Goal: Task Accomplishment & Management: Use online tool/utility

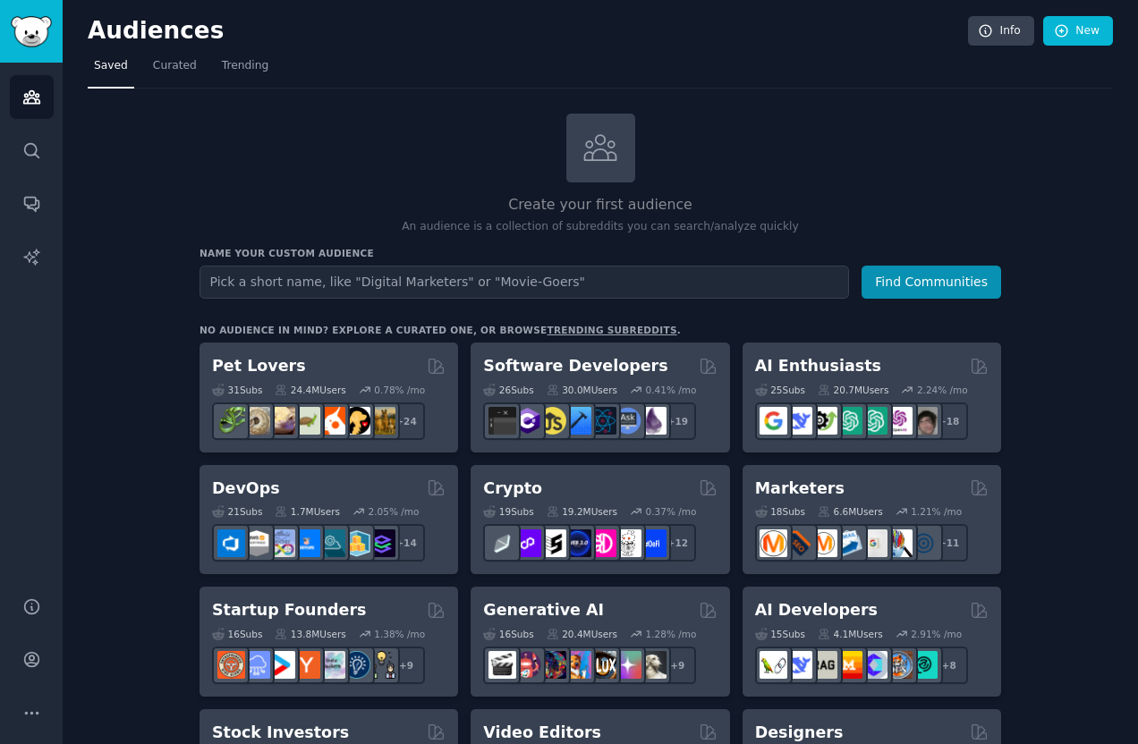
type input "[URL][DOMAIN_NAME] 問問技術人員這要怎麼串才看得到數據？"
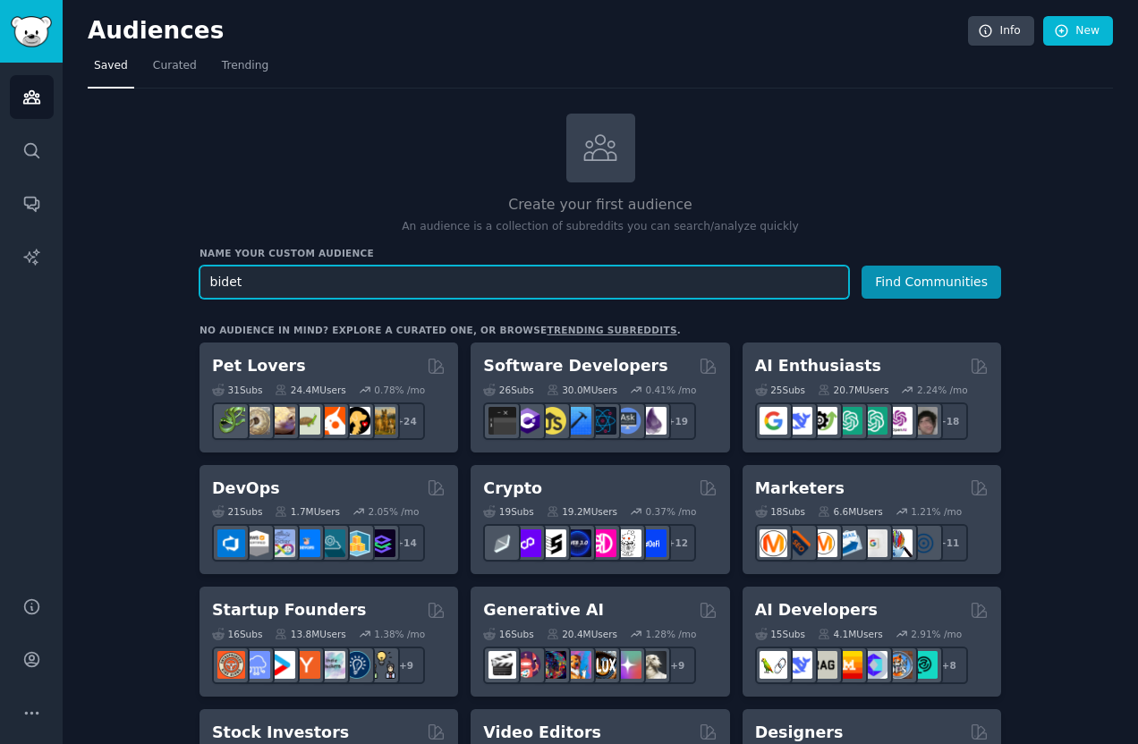
type input "bidet"
click at [862, 266] on button "Find Communities" at bounding box center [932, 282] width 140 height 33
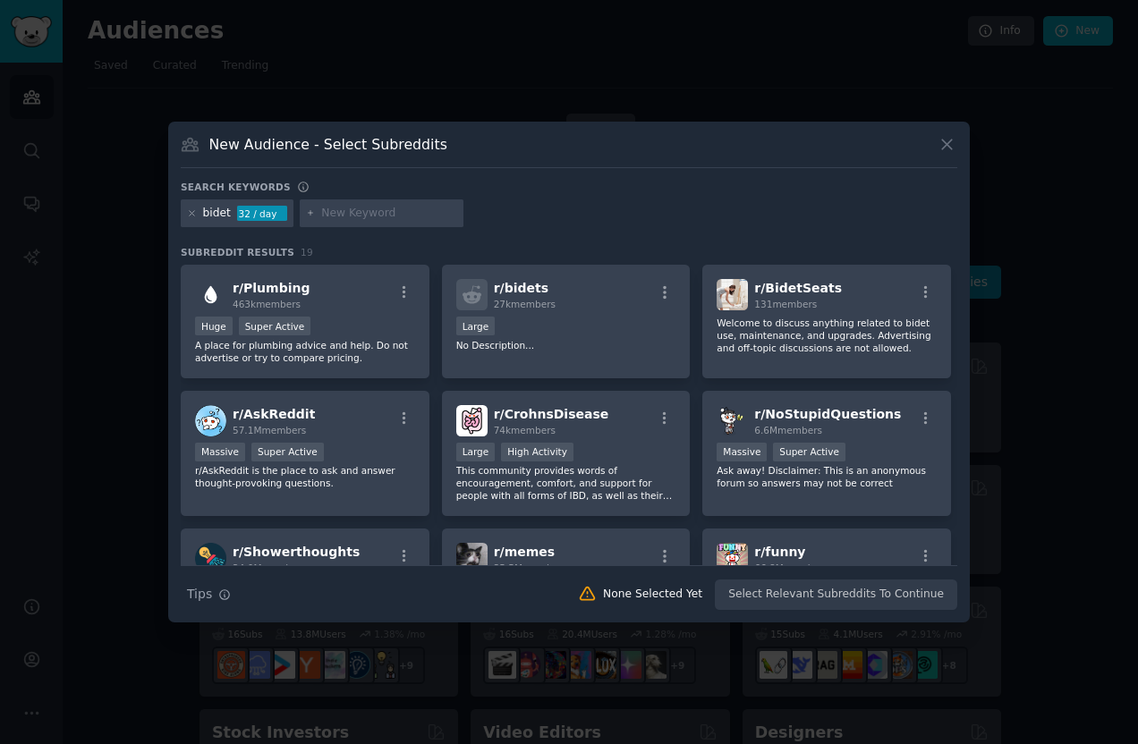
click at [344, 223] on div at bounding box center [382, 214] width 165 height 29
click at [345, 213] on input "text" at bounding box center [389, 214] width 136 height 16
type input "washlet"
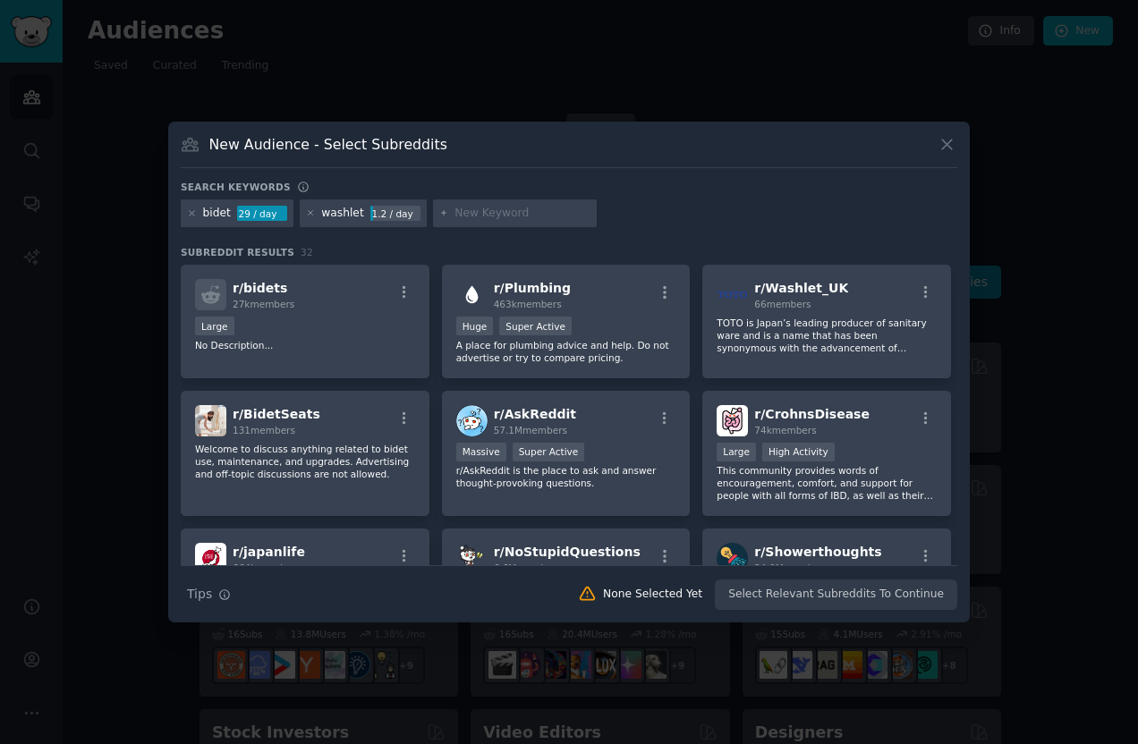
click at [378, 216] on div "1.2 / day" at bounding box center [395, 214] width 50 height 16
click at [270, 211] on div "29 / day" at bounding box center [262, 214] width 50 height 16
click at [274, 215] on div "29 / day" at bounding box center [262, 214] width 50 height 16
click at [668, 224] on div "bidet 29 / day washlet 1.2 / day" at bounding box center [569, 217] width 777 height 35
click at [580, 318] on div "100,000 - 1,000,000 members Huge Super Active" at bounding box center [566, 328] width 220 height 22
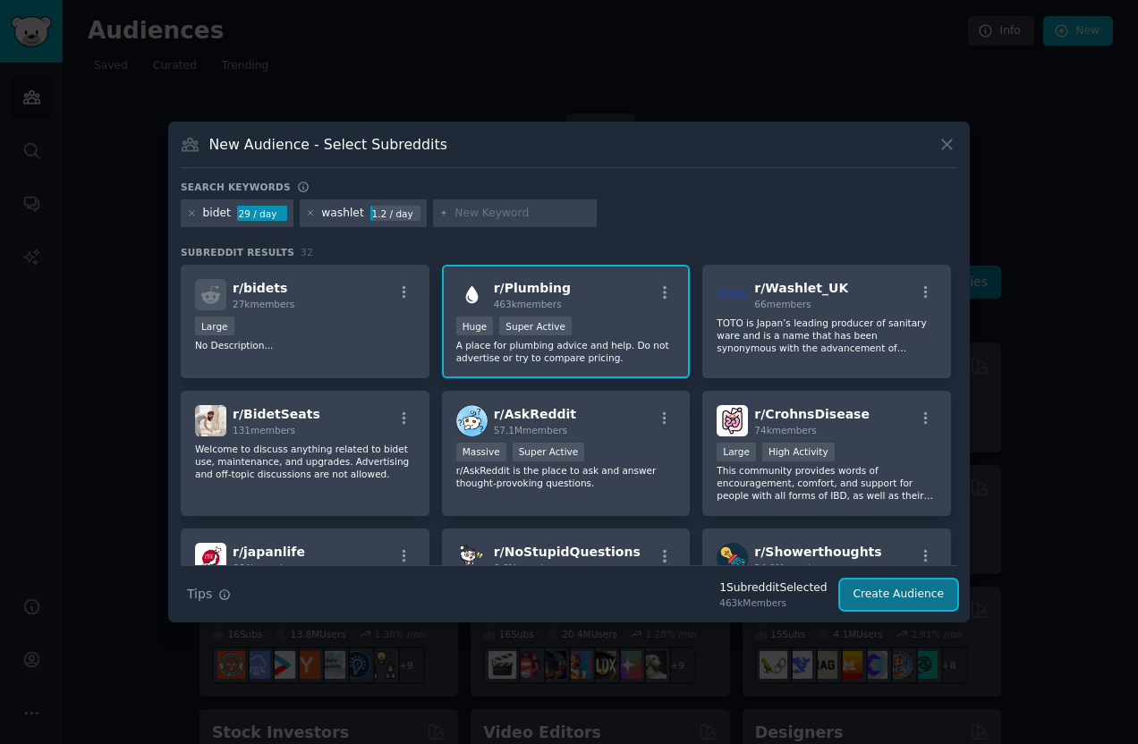
click at [910, 591] on button "Create Audience" at bounding box center [899, 595] width 118 height 30
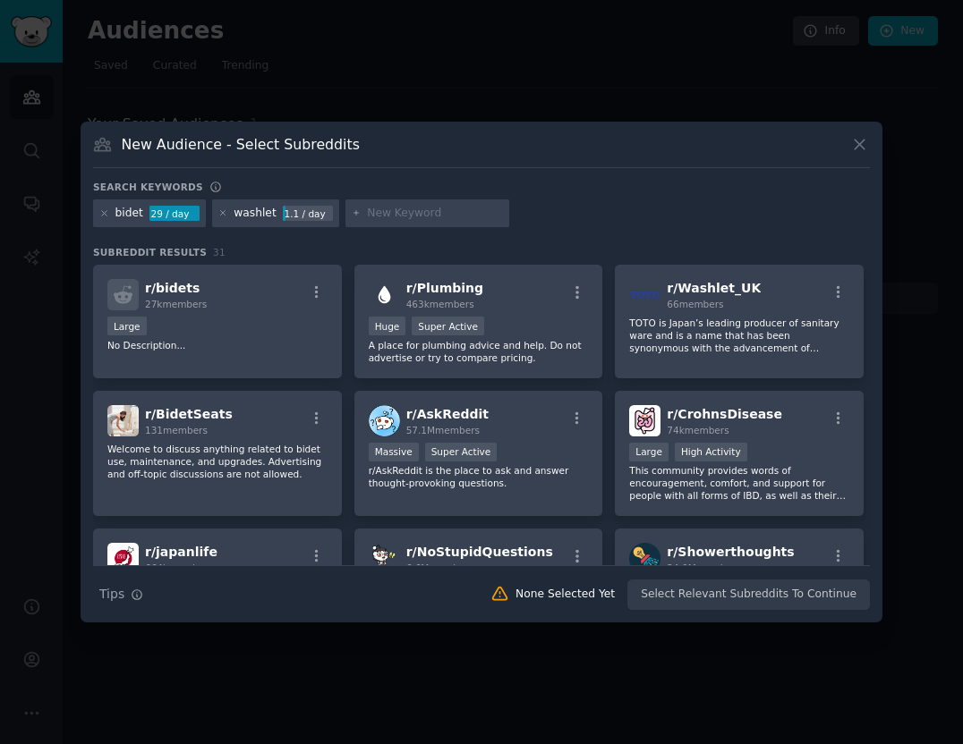
click at [373, 217] on input "text" at bounding box center [435, 214] width 136 height 16
type input "ㄊ"
type input "smart toilet"
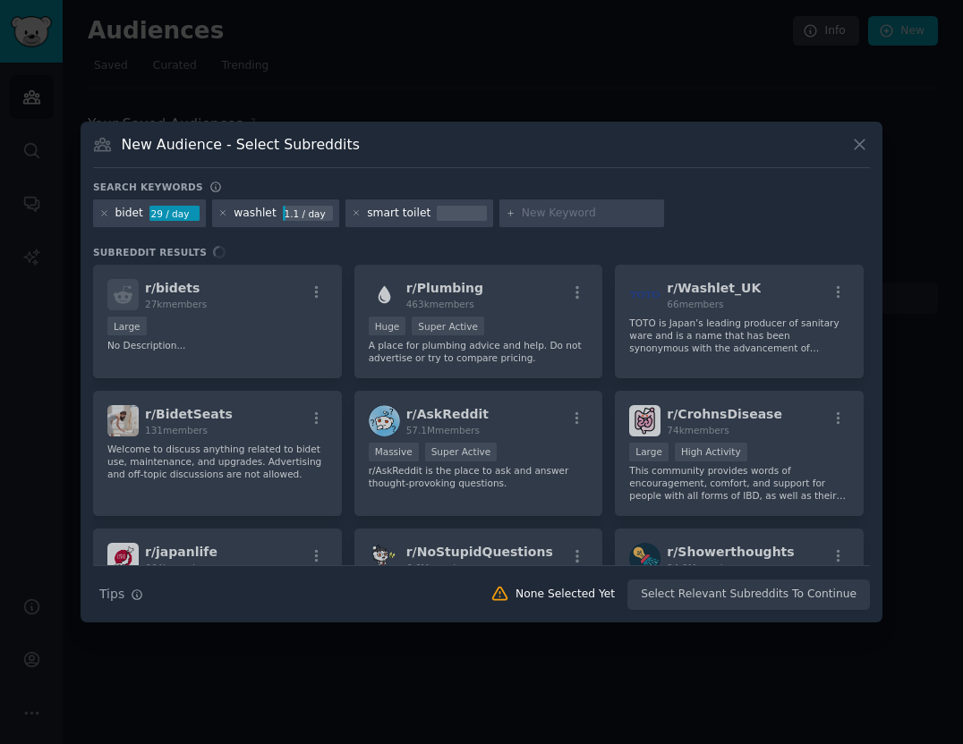
click at [453, 217] on div at bounding box center [462, 214] width 50 height 16
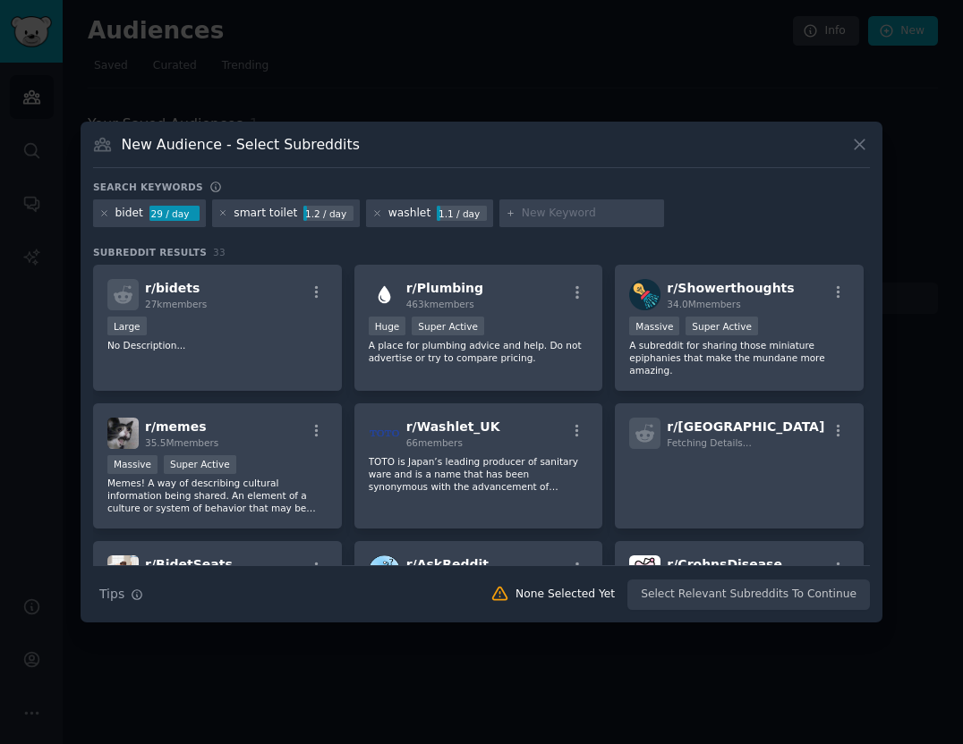
click at [395, 220] on div "washlet" at bounding box center [409, 214] width 42 height 16
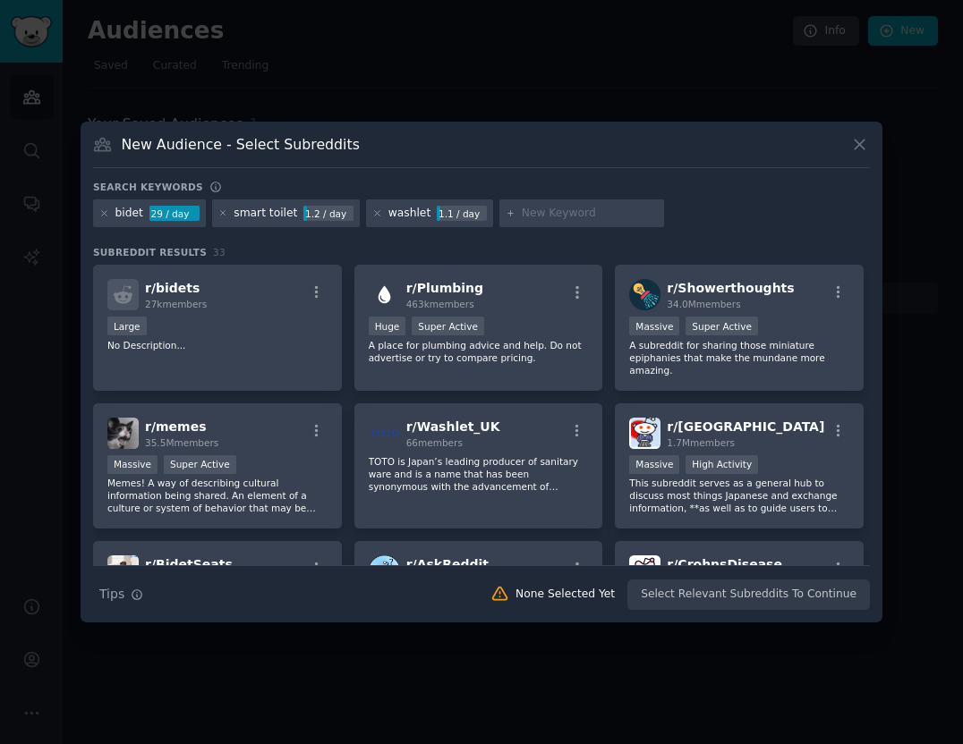
click at [551, 213] on input "text" at bounding box center [590, 214] width 136 height 16
click at [285, 211] on div "smart toilet" at bounding box center [266, 214] width 64 height 16
click at [506, 214] on icon at bounding box center [511, 213] width 10 height 10
click at [522, 214] on input "text" at bounding box center [590, 214] width 136 height 16
click at [439, 213] on div "1.1 / day" at bounding box center [462, 214] width 50 height 16
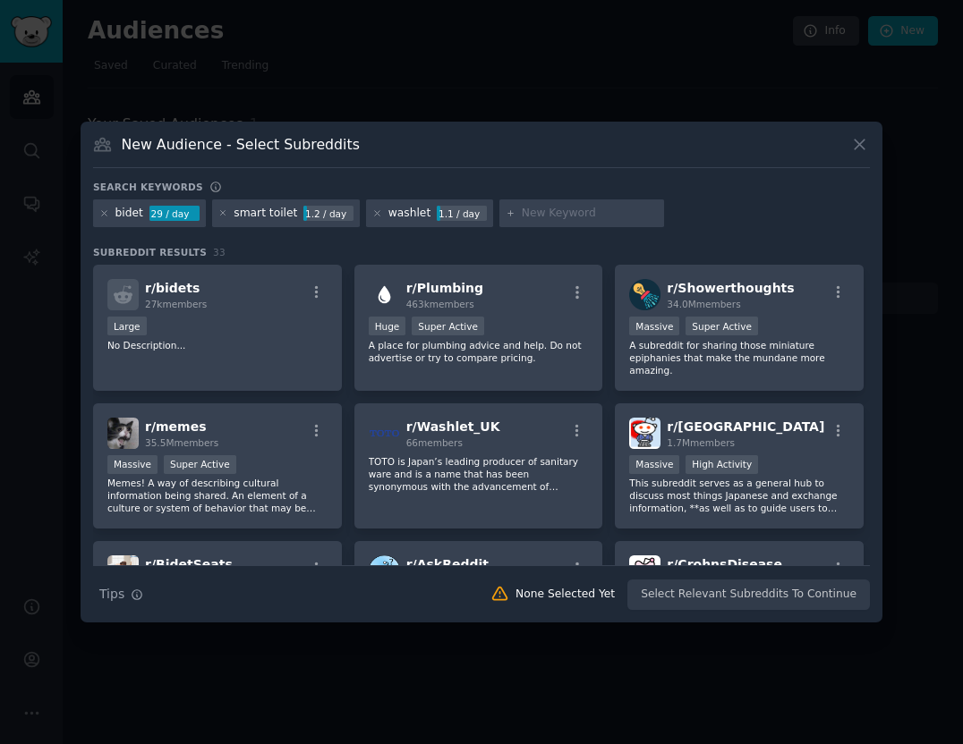
click at [561, 209] on input "text" at bounding box center [590, 214] width 136 height 16
type input "ㄉ"
type input "bidet seat"
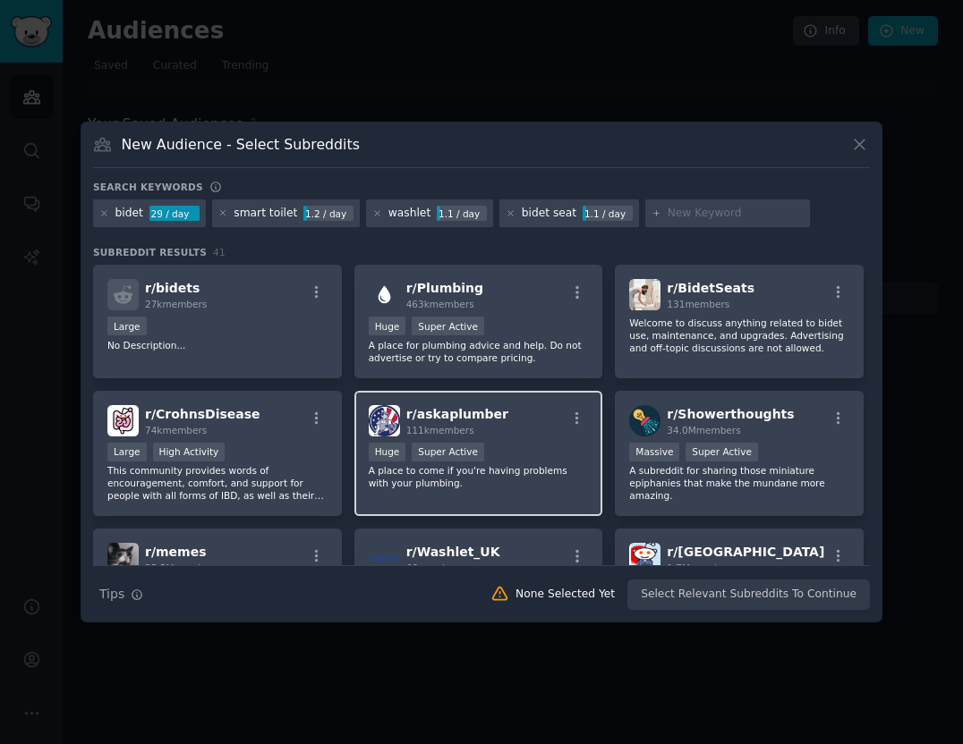
scroll to position [10, 0]
